Goal: Task Accomplishment & Management: Manage account settings

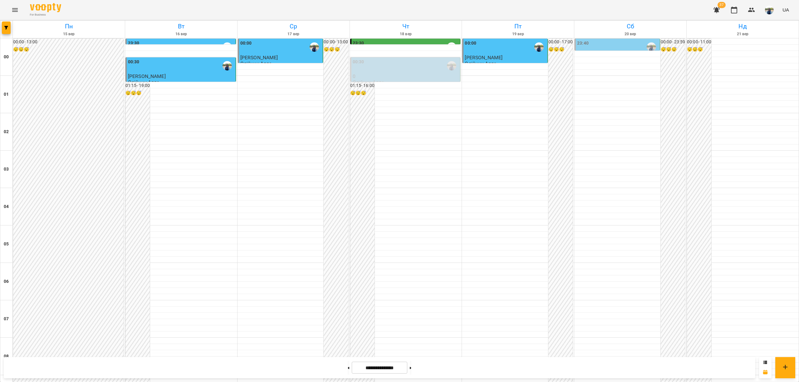
scroll to position [583, 0]
click at [769, 8] on img "button" at bounding box center [769, 10] width 9 height 9
click at [574, 22] on span "Олійник Алла" at bounding box center [573, 23] width 40 height 7
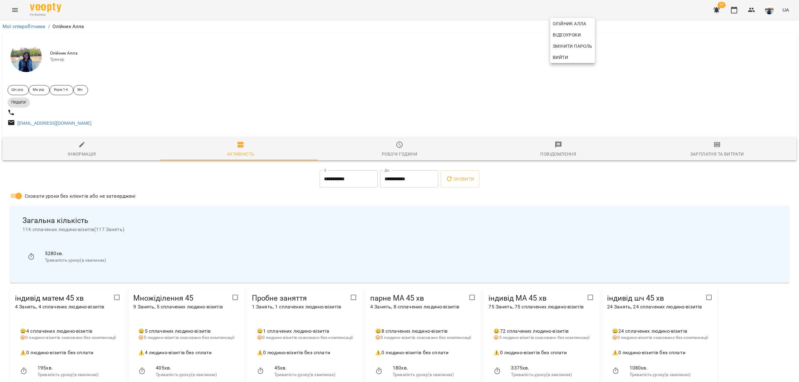
click at [556, 150] on div at bounding box center [399, 191] width 799 height 382
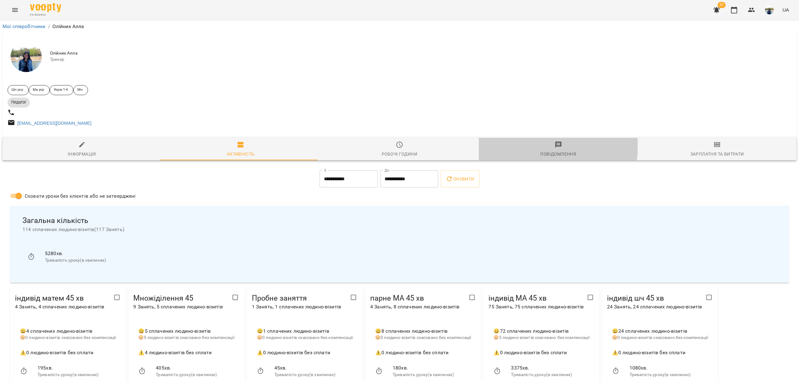
click at [549, 150] on span "Повідомлення" at bounding box center [558, 149] width 151 height 17
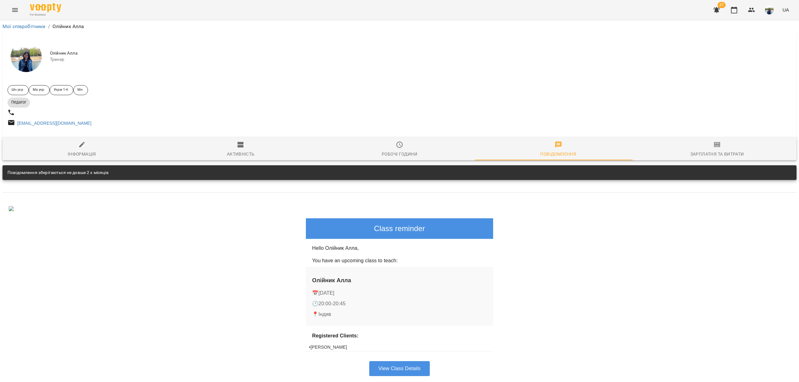
click at [13, 124] on icon at bounding box center [10, 122] width 7 height 7
click at [22, 126] on link "[EMAIL_ADDRESS][DOMAIN_NAME]" at bounding box center [54, 123] width 74 height 5
click at [88, 153] on span "Інформація" at bounding box center [81, 149] width 151 height 17
select select "**"
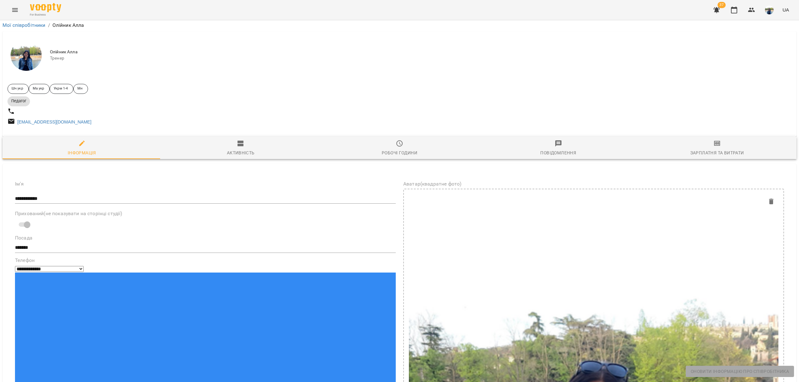
scroll to position [12, 0]
click at [401, 140] on span "Робочі години" at bounding box center [399, 148] width 151 height 17
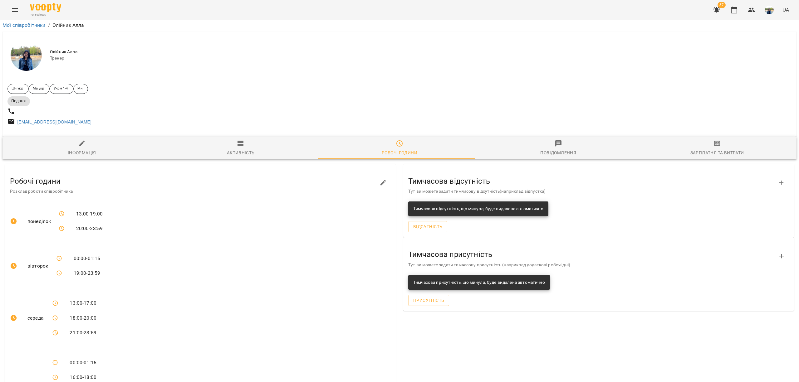
scroll to position [0, 0]
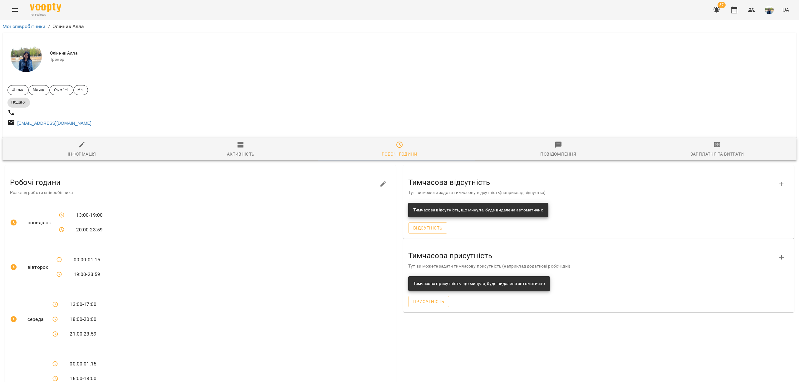
click at [706, 150] on span "Зарплатня та Витрати" at bounding box center [717, 149] width 151 height 17
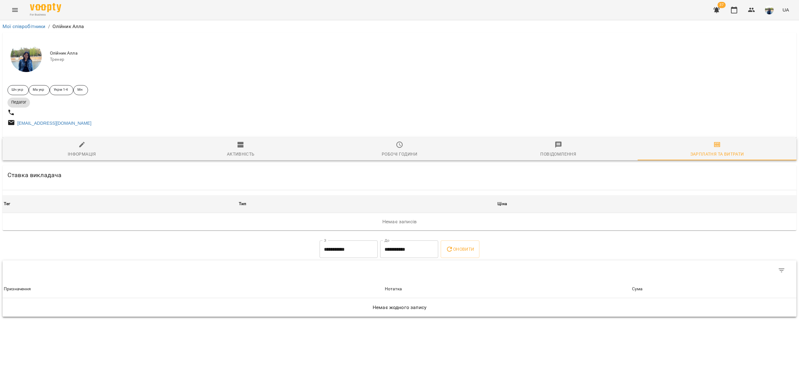
click at [16, 12] on icon "Menu" at bounding box center [14, 9] width 7 height 7
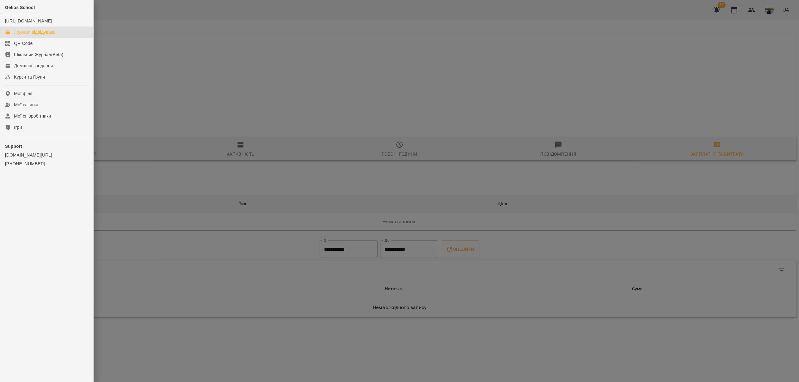
click at [24, 35] on div "Журнал відвідувань" at bounding box center [35, 32] width 42 height 6
